Goal: Task Accomplishment & Management: Manage account settings

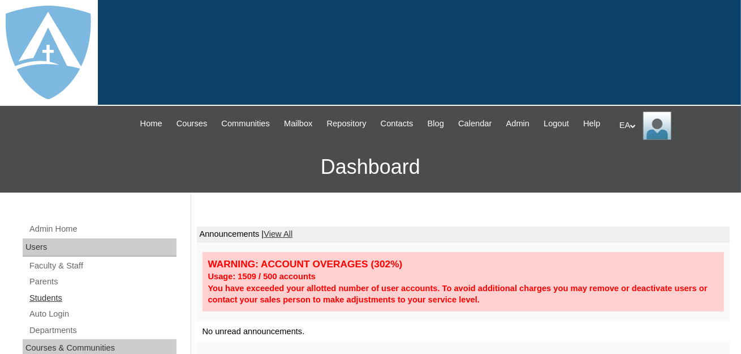
click at [54, 305] on link "Students" at bounding box center [102, 298] width 148 height 14
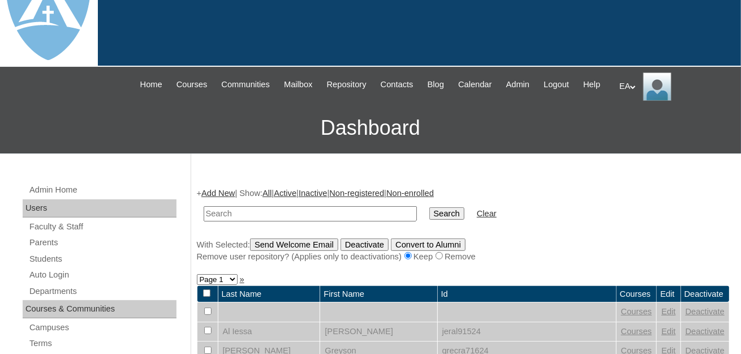
scroll to position [57, 0]
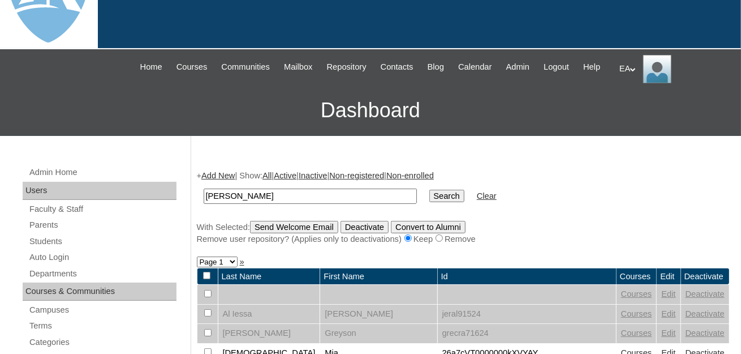
type input "Nolan"
click at [429, 202] on input "Search" at bounding box center [446, 196] width 35 height 12
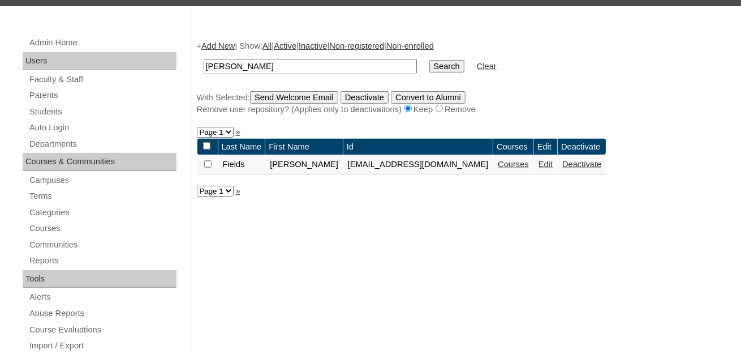
scroll to position [226, 0]
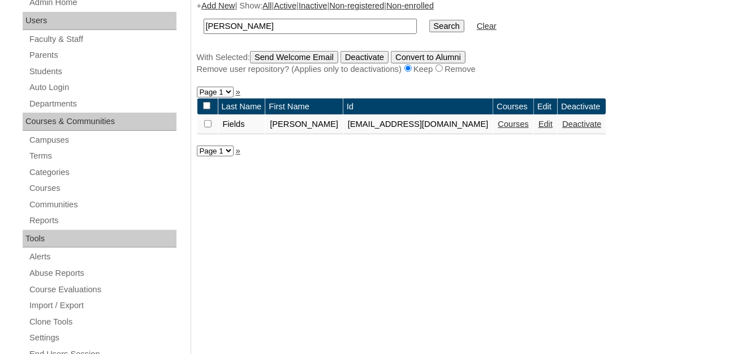
click at [505, 128] on link "Courses" at bounding box center [513, 123] width 31 height 9
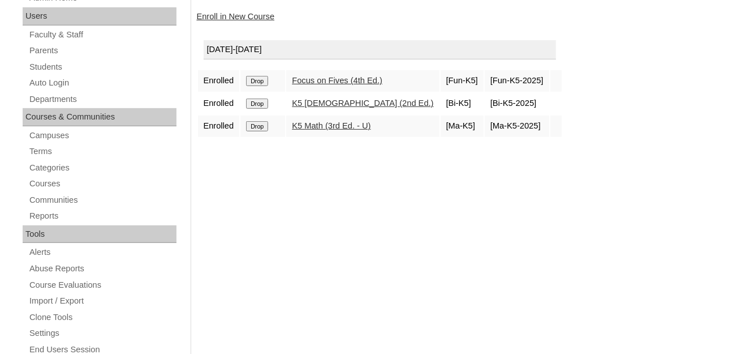
scroll to position [282, 0]
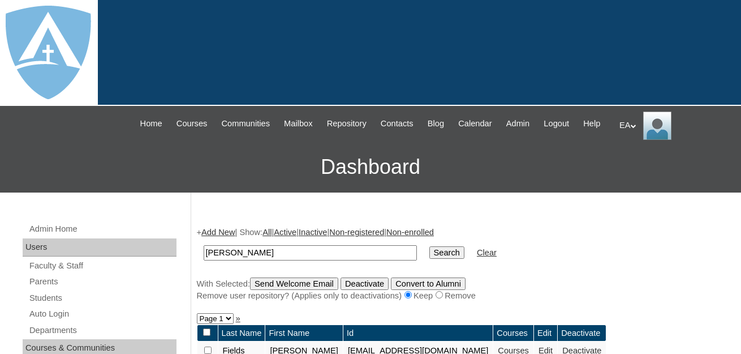
scroll to position [226, 0]
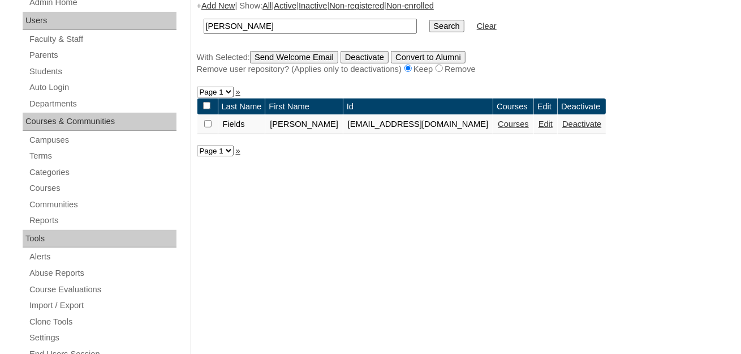
click at [539, 128] on link "Edit" at bounding box center [546, 123] width 14 height 9
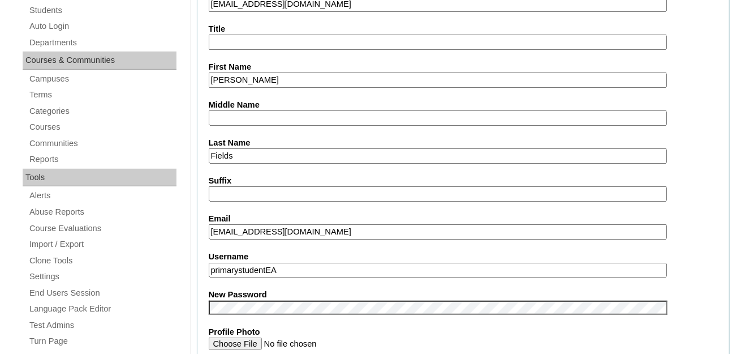
scroll to position [340, 0]
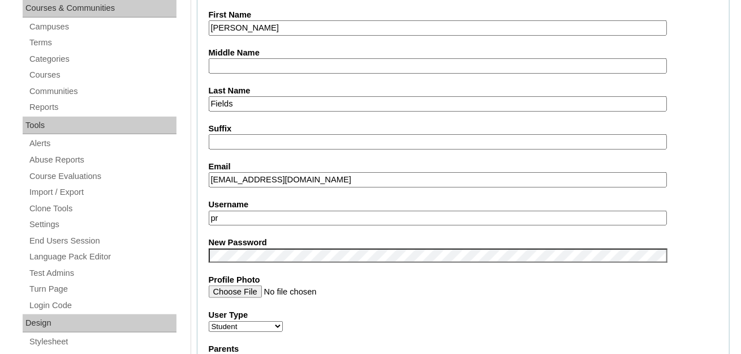
type input "p"
drag, startPoint x: 366, startPoint y: 227, endPoint x: 210, endPoint y: 224, distance: 155.1
click at [210, 224] on input "nolan.fields@enlightiumstudent.com" at bounding box center [438, 217] width 458 height 15
type input "nolan.fields@enlightiumstudent.com"
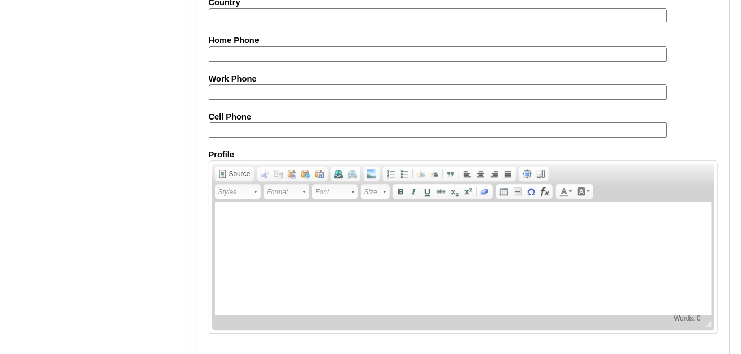
scroll to position [1422, 0]
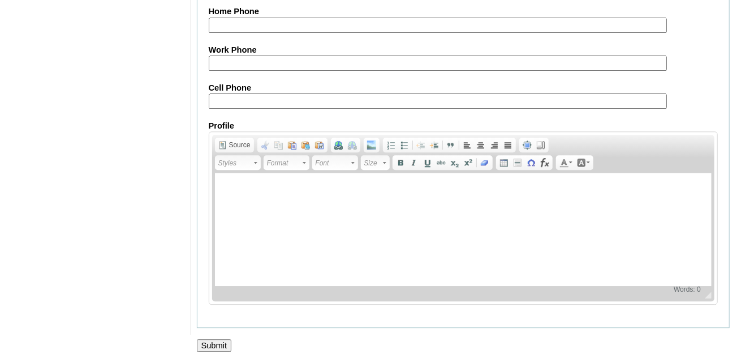
click at [208, 339] on input "Submit" at bounding box center [214, 345] width 35 height 12
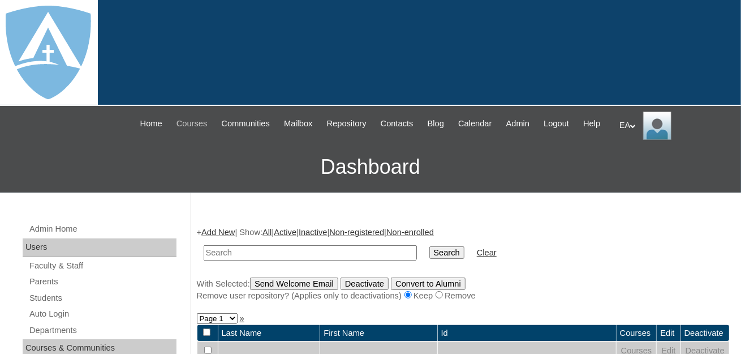
click at [200, 121] on span "Courses" at bounding box center [192, 123] width 31 height 13
